Goal: Task Accomplishment & Management: Manage account settings

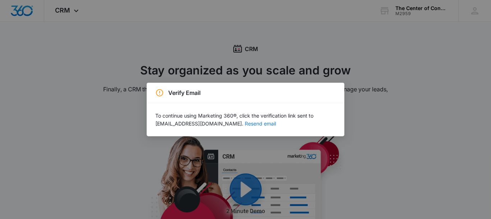
click at [245, 126] on button "Resend email" at bounding box center [260, 123] width 31 height 5
drag, startPoint x: 154, startPoint y: 125, endPoint x: 215, endPoint y: 123, distance: 60.8
click at [215, 123] on div "To continue using Marketing 360®, click the verification link sent to jit@websi…" at bounding box center [246, 119] width 198 height 33
copy p "[EMAIL_ADDRESS][DOMAIN_NAME]"
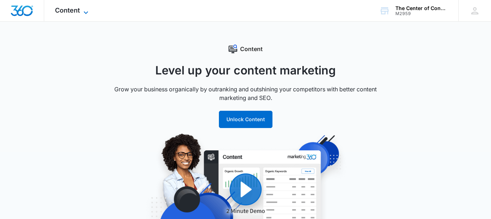
click at [88, 10] on icon at bounding box center [86, 12] width 9 height 9
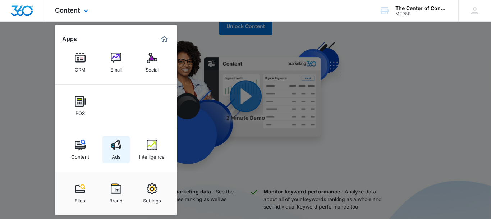
scroll to position [110, 0]
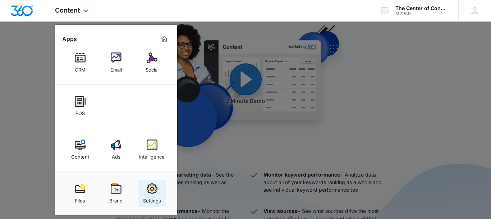
click at [152, 191] on img at bounding box center [152, 188] width 11 height 11
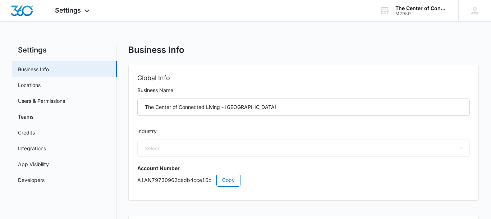
select select "33"
select select "US"
select select "America/Denver"
click at [62, 10] on span "Settings" at bounding box center [68, 10] width 26 height 8
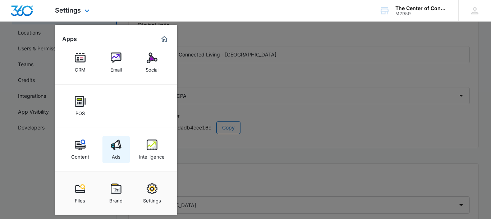
scroll to position [73, 0]
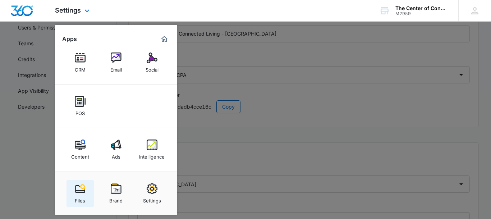
click at [80, 196] on div "Files" at bounding box center [80, 198] width 10 height 9
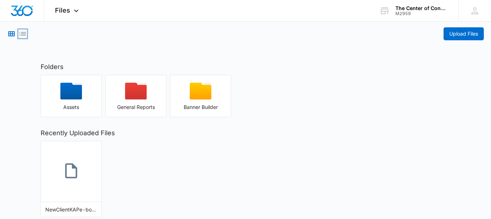
click at [21, 37] on icon "List View" at bounding box center [22, 33] width 9 height 9
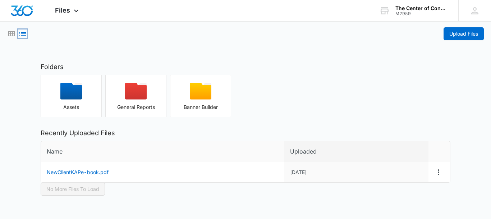
click at [21, 37] on icon "List View" at bounding box center [22, 33] width 9 height 9
click at [10, 33] on icon "Grid View" at bounding box center [11, 33] width 9 height 9
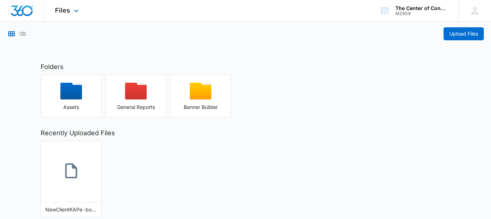
click at [65, 15] on div "Files Apps Reputation Websites Forms CRM Email Social POS Content Ads Intellige…" at bounding box center [67, 10] width 47 height 21
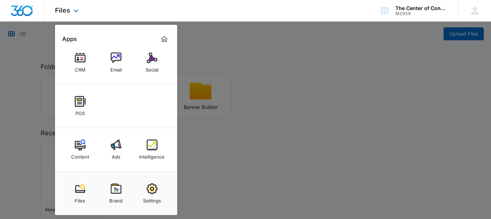
scroll to position [33, 0]
click at [249, 17] on div "Files Apps Reputation Websites Forms CRM Email Social POS Content Ads Intellige…" at bounding box center [245, 11] width 491 height 22
click at [446, 11] on div "The Center of Connected Living - FL" at bounding box center [422, 8] width 53 height 6
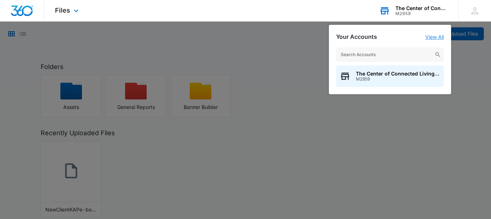
click at [435, 38] on link "View All" at bounding box center [435, 37] width 19 height 6
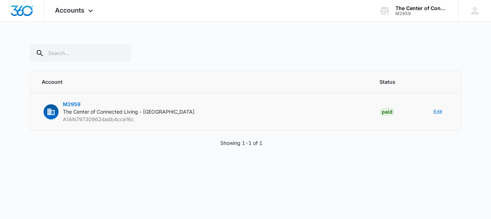
click at [83, 113] on span "The Center of Connected Living - FL" at bounding box center [129, 112] width 132 height 6
click at [439, 111] on button "Edit" at bounding box center [438, 112] width 9 height 8
select select "33"
select select "US"
select select "America/Denver"
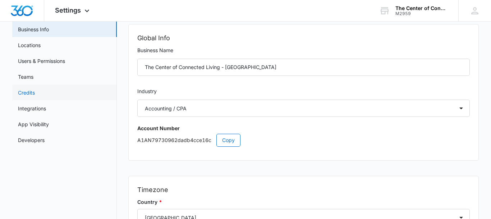
scroll to position [6, 0]
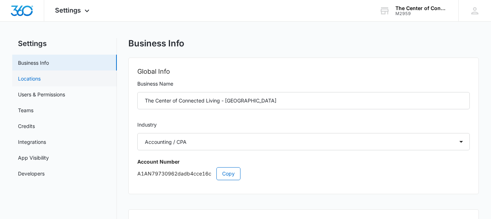
click at [36, 79] on link "Locations" at bounding box center [29, 79] width 23 height 8
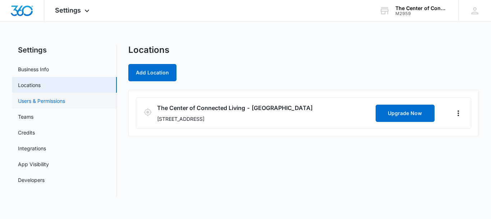
click at [44, 104] on link "Users & Permissions" at bounding box center [41, 101] width 47 height 8
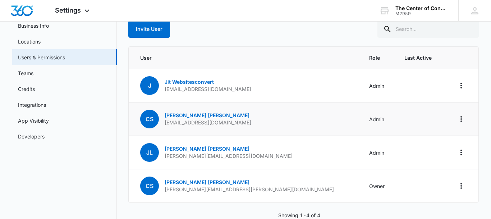
scroll to position [61, 0]
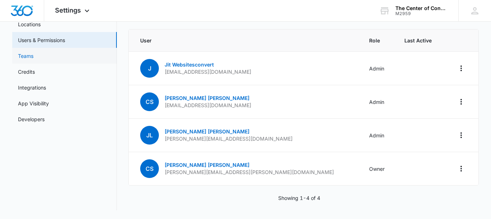
click at [26, 58] on link "Teams" at bounding box center [25, 56] width 15 height 8
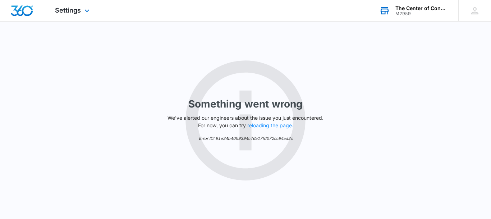
click at [445, 6] on div "The Center of Connected Living - [GEOGRAPHIC_DATA]" at bounding box center [422, 8] width 53 height 6
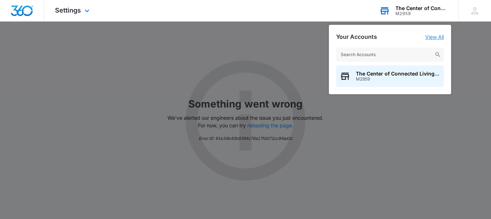
click at [433, 36] on link "View All" at bounding box center [435, 37] width 19 height 6
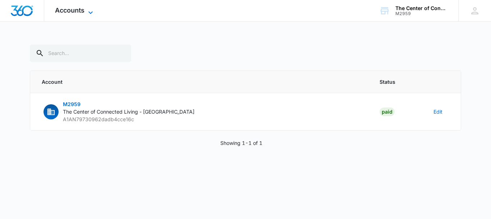
click at [92, 12] on icon at bounding box center [90, 12] width 9 height 9
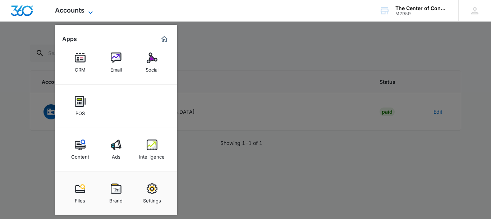
scroll to position [33, 0]
click at [442, 8] on div "The Center of Connected Living - [GEOGRAPHIC_DATA]" at bounding box center [422, 8] width 53 height 6
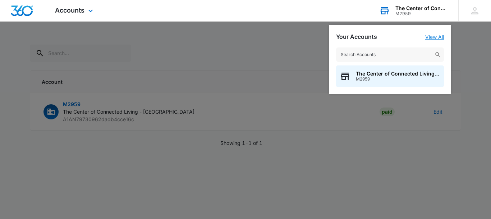
click at [436, 38] on link "View All" at bounding box center [435, 37] width 19 height 6
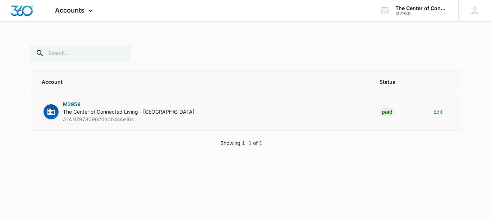
click at [76, 106] on span "M2959" at bounding box center [72, 104] width 18 height 6
click at [445, 114] on td "Edit" at bounding box center [443, 111] width 36 height 37
click at [441, 113] on button "Edit" at bounding box center [438, 112] width 9 height 8
select select "33"
select select "US"
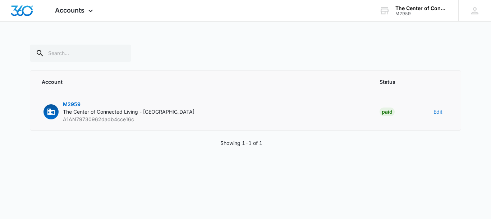
select select "America/Denver"
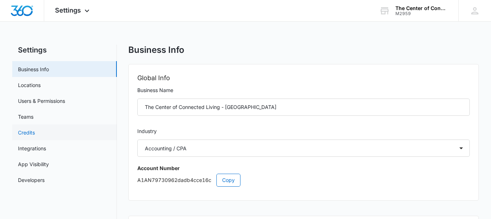
click at [31, 134] on link "Credits" at bounding box center [26, 133] width 17 height 8
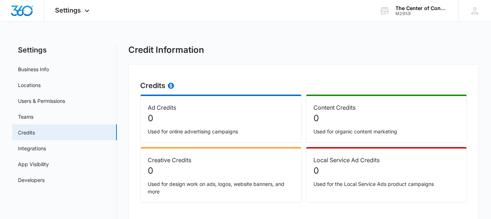
scroll to position [14, 0]
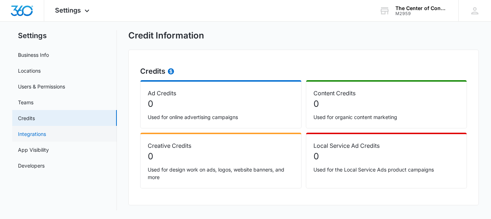
click at [32, 135] on link "Integrations" at bounding box center [32, 134] width 28 height 8
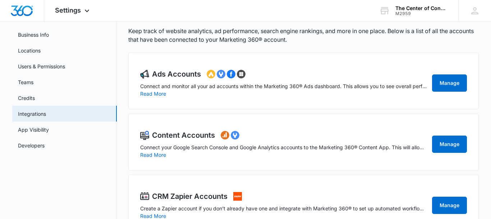
scroll to position [60, 0]
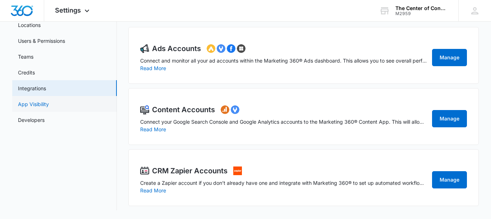
click at [40, 104] on link "App Visibility" at bounding box center [33, 104] width 31 height 8
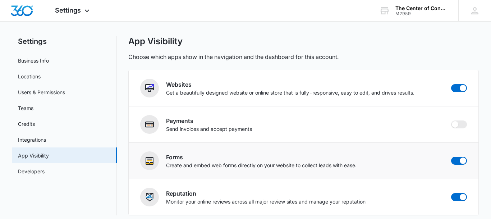
scroll to position [14, 0]
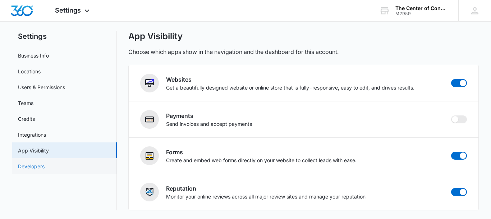
click at [43, 165] on link "Developers" at bounding box center [31, 167] width 27 height 8
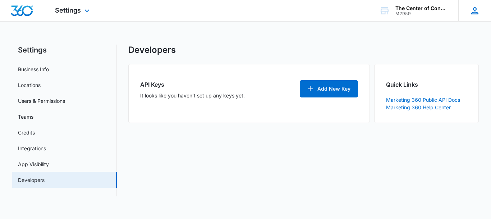
click at [479, 12] on icon at bounding box center [475, 10] width 11 height 11
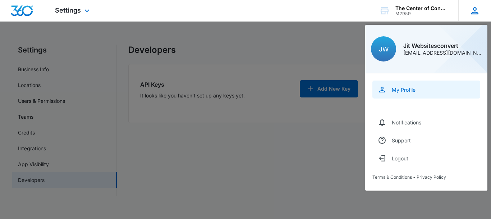
click at [411, 85] on link "My Profile" at bounding box center [427, 90] width 108 height 18
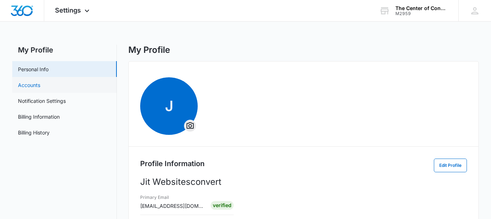
click at [33, 87] on link "Accounts" at bounding box center [29, 85] width 22 height 8
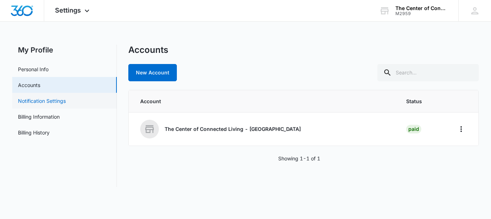
click at [50, 100] on link "Notification Settings" at bounding box center [42, 101] width 48 height 8
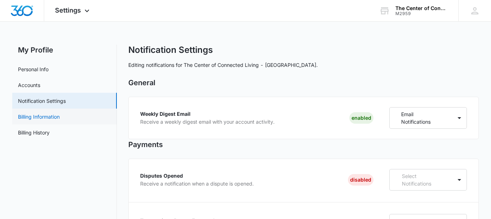
click at [42, 117] on link "Billing Information" at bounding box center [39, 117] width 42 height 8
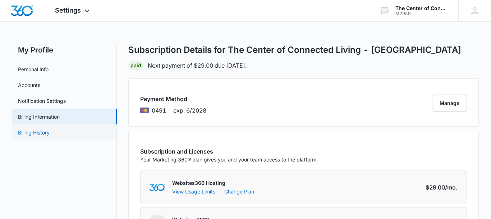
click at [40, 132] on link "Billing History" at bounding box center [34, 133] width 32 height 8
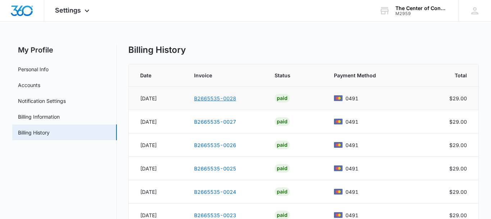
click at [225, 97] on link "B2665535-0028" at bounding box center [215, 98] width 42 height 6
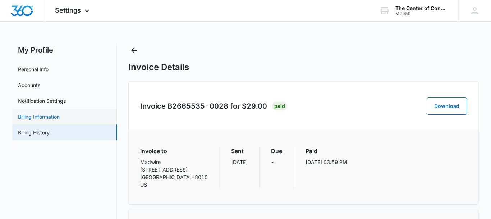
click at [31, 117] on link "Billing Information" at bounding box center [39, 117] width 42 height 8
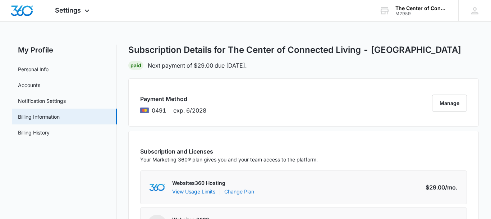
click at [236, 190] on link "Change Plan" at bounding box center [239, 192] width 30 height 8
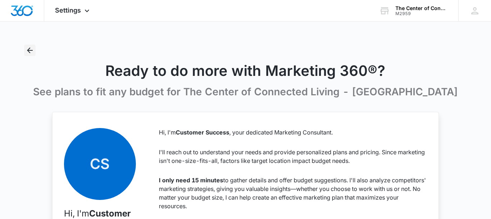
click at [32, 48] on icon "Back" at bounding box center [30, 50] width 9 height 9
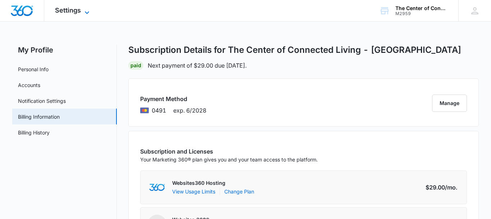
click at [88, 10] on icon at bounding box center [87, 12] width 9 height 9
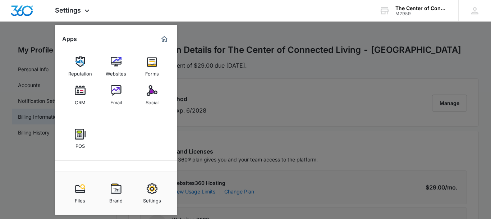
click at [263, 94] on div at bounding box center [245, 109] width 491 height 219
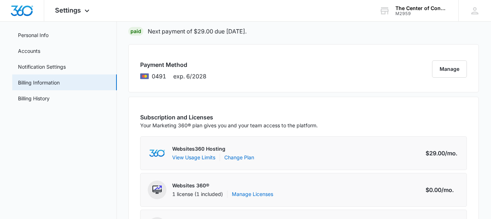
scroll to position [37, 0]
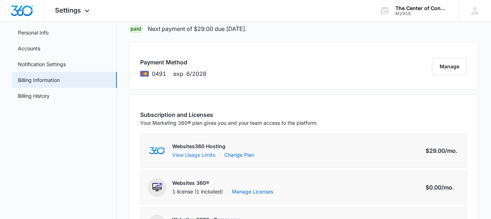
click at [203, 154] on button "View Usage Limits" at bounding box center [193, 155] width 43 height 8
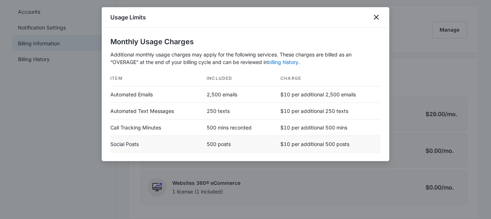
scroll to position [110, 0]
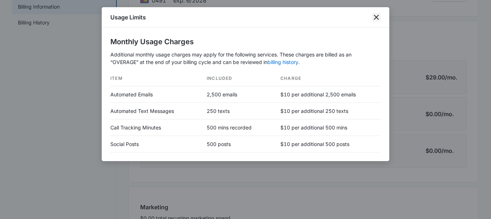
click at [375, 19] on icon "close" at bounding box center [376, 17] width 5 height 5
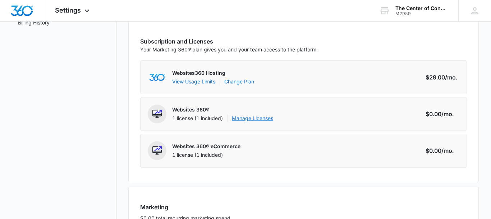
click at [245, 118] on link "Manage Licenses" at bounding box center [252, 118] width 41 height 7
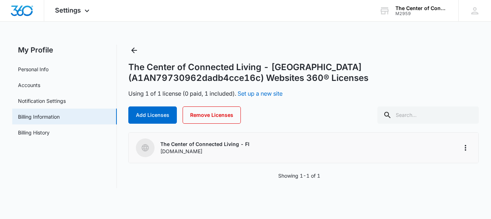
drag, startPoint x: 230, startPoint y: 151, endPoint x: 174, endPoint y: 152, distance: 55.4
click at [174, 152] on div "www.connectedliving-fl.com" at bounding box center [204, 151] width 89 height 7
copy div "connectedliving-fl.com"
click at [463, 147] on icon "More" at bounding box center [465, 148] width 9 height 9
click at [40, 86] on link "Accounts" at bounding box center [29, 85] width 22 height 8
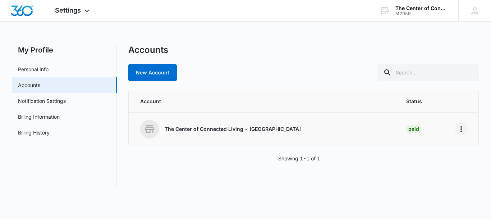
click at [459, 129] on icon "Home" at bounding box center [461, 129] width 9 height 9
click at [428, 151] on div "Go to Dashboard" at bounding box center [430, 149] width 40 height 5
